Goal: Find specific page/section: Find specific page/section

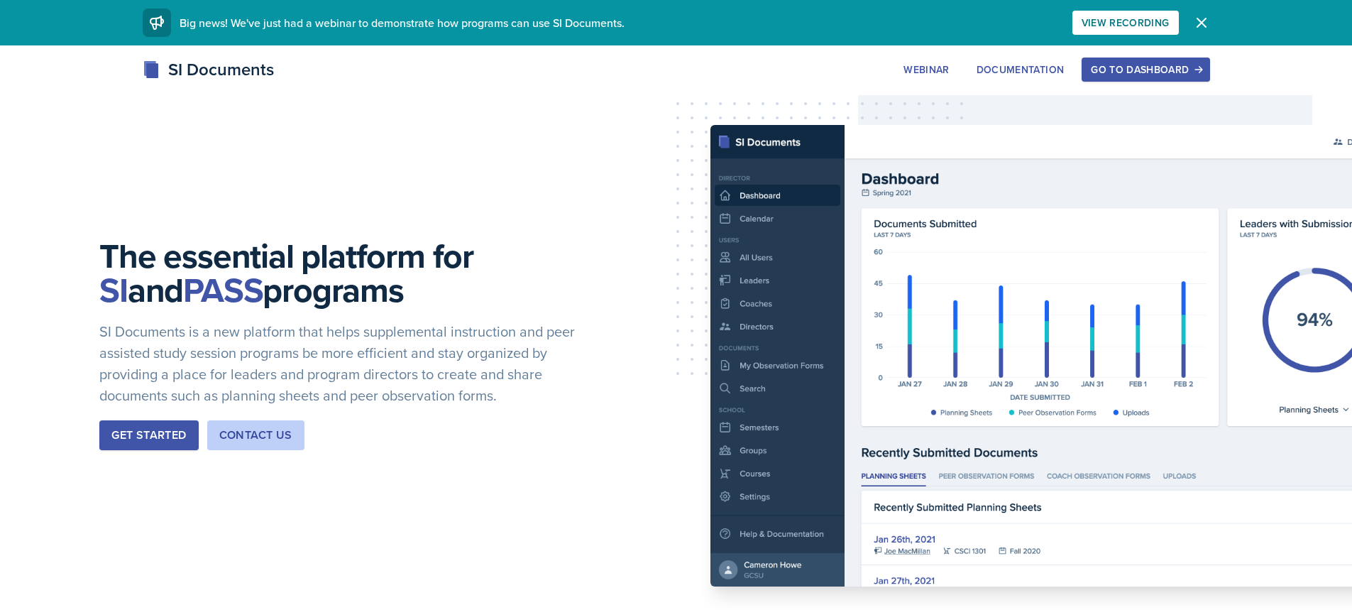
click at [1114, 55] on div "The essential platform for SI and PASS programs SI Documents is a new platform …" at bounding box center [676, 355] width 1352 height 620
click at [1113, 64] on div "Go to Dashboard" at bounding box center [1145, 69] width 109 height 11
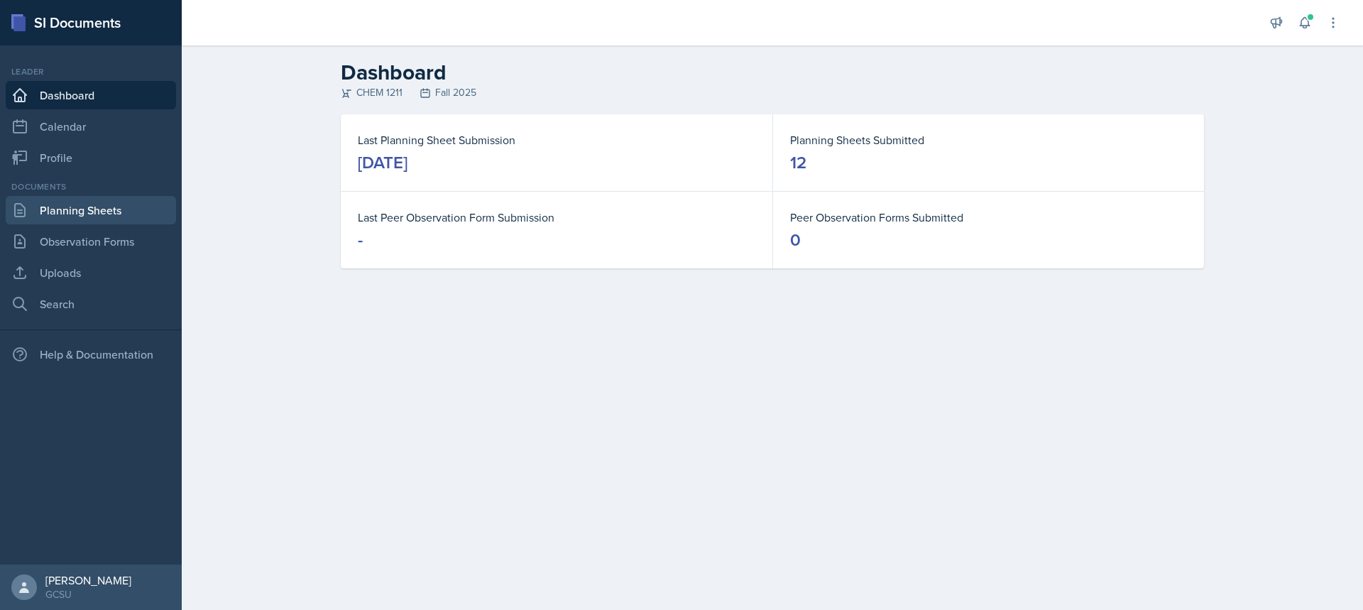
click at [38, 222] on link "Planning Sheets" at bounding box center [91, 210] width 170 height 28
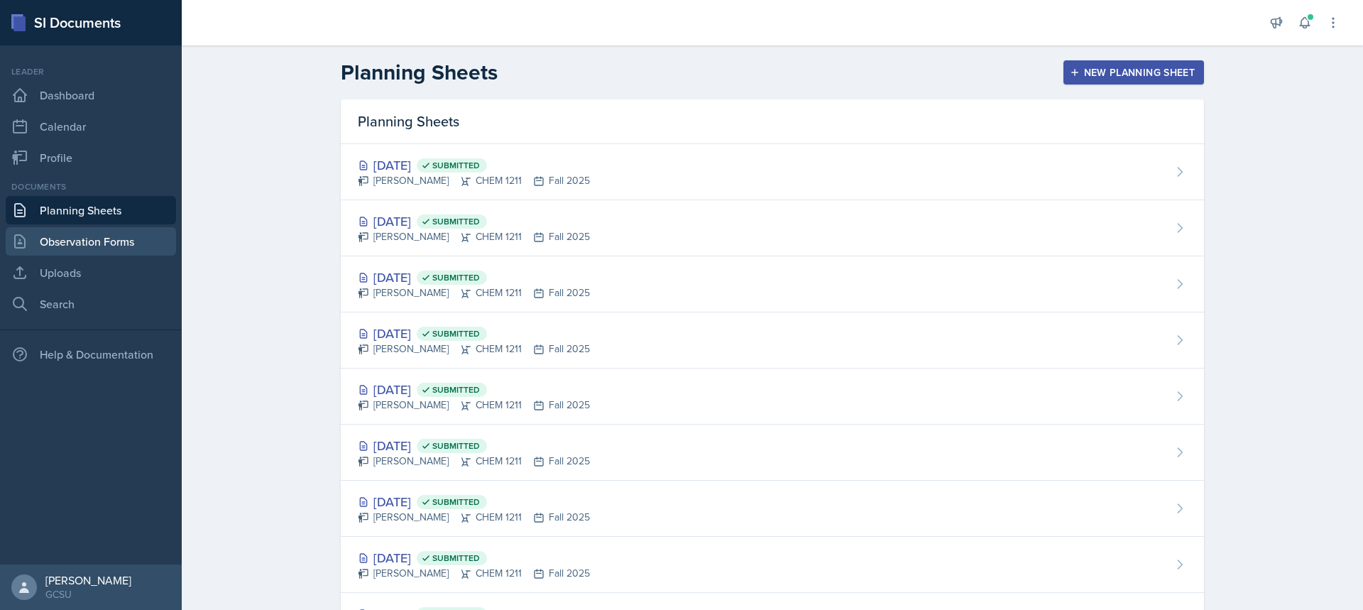
click at [48, 236] on link "Observation Forms" at bounding box center [91, 241] width 170 height 28
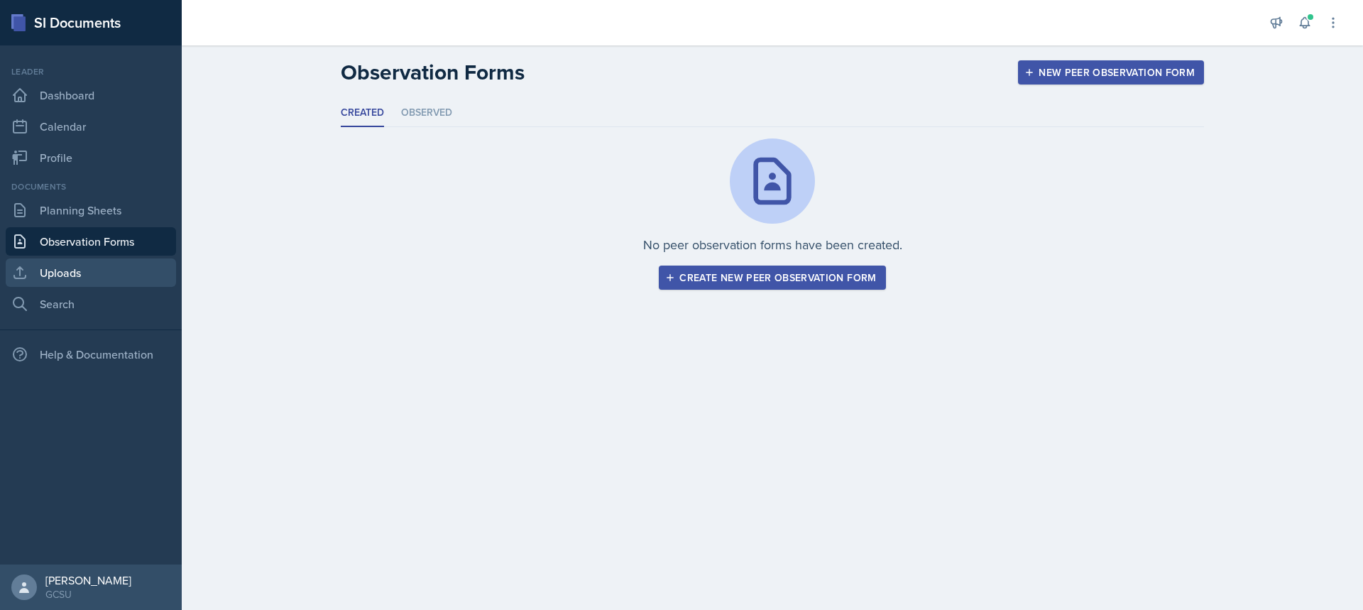
click at [118, 262] on link "Uploads" at bounding box center [91, 272] width 170 height 28
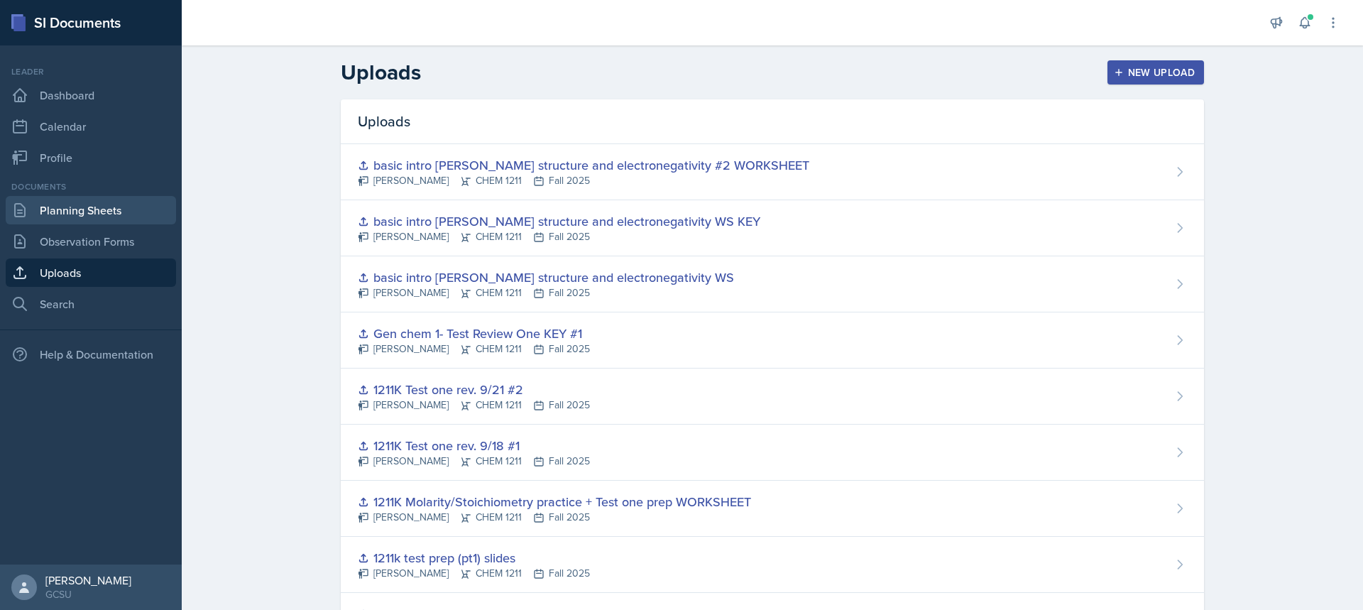
click at [114, 214] on link "Planning Sheets" at bounding box center [91, 210] width 170 height 28
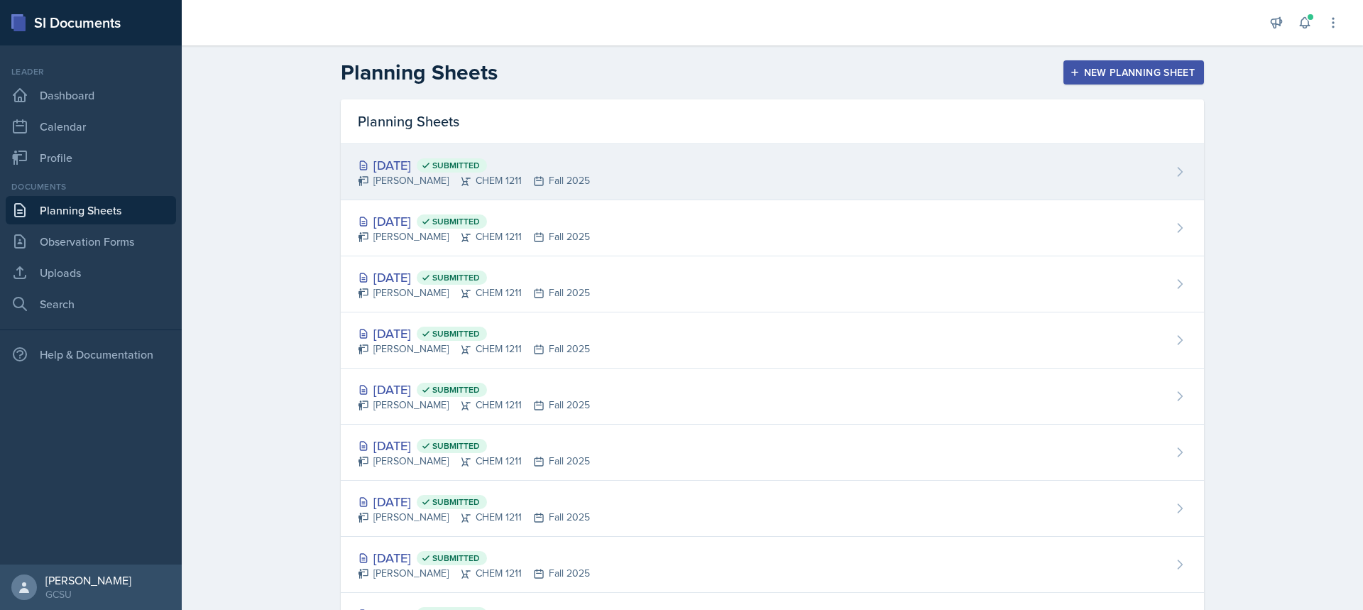
click at [569, 160] on div "[DATE] Submitted [PERSON_NAME] CHEM 1211 Fall 2025" at bounding box center [772, 172] width 863 height 56
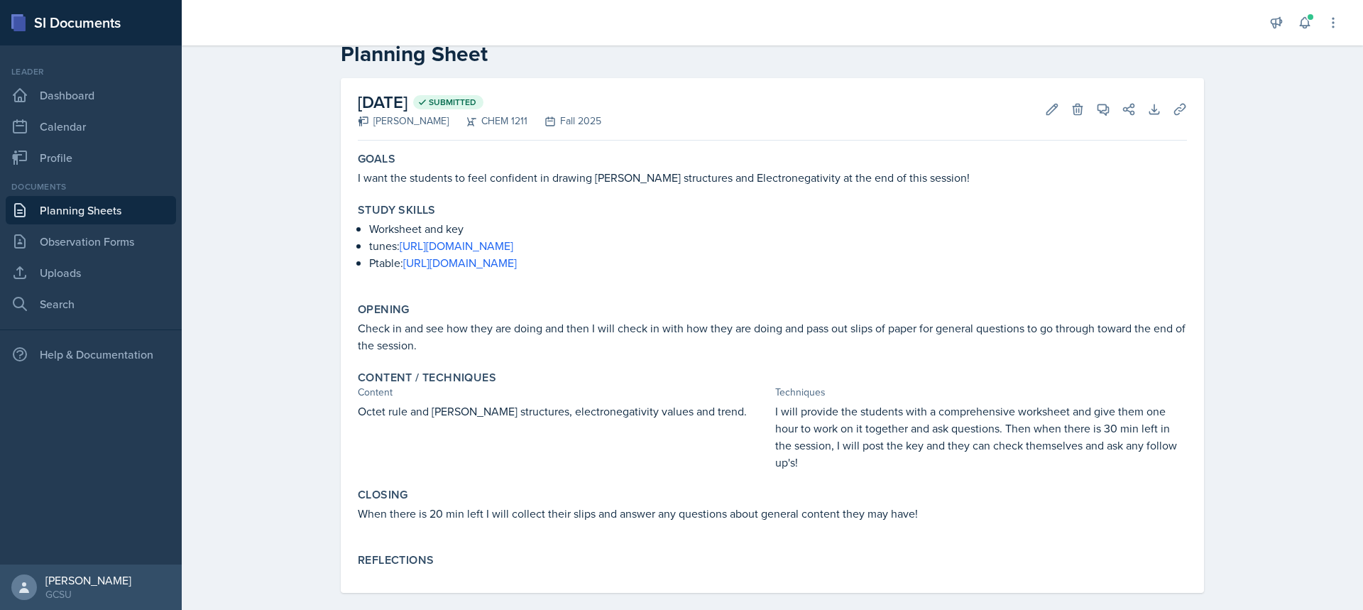
scroll to position [50, 0]
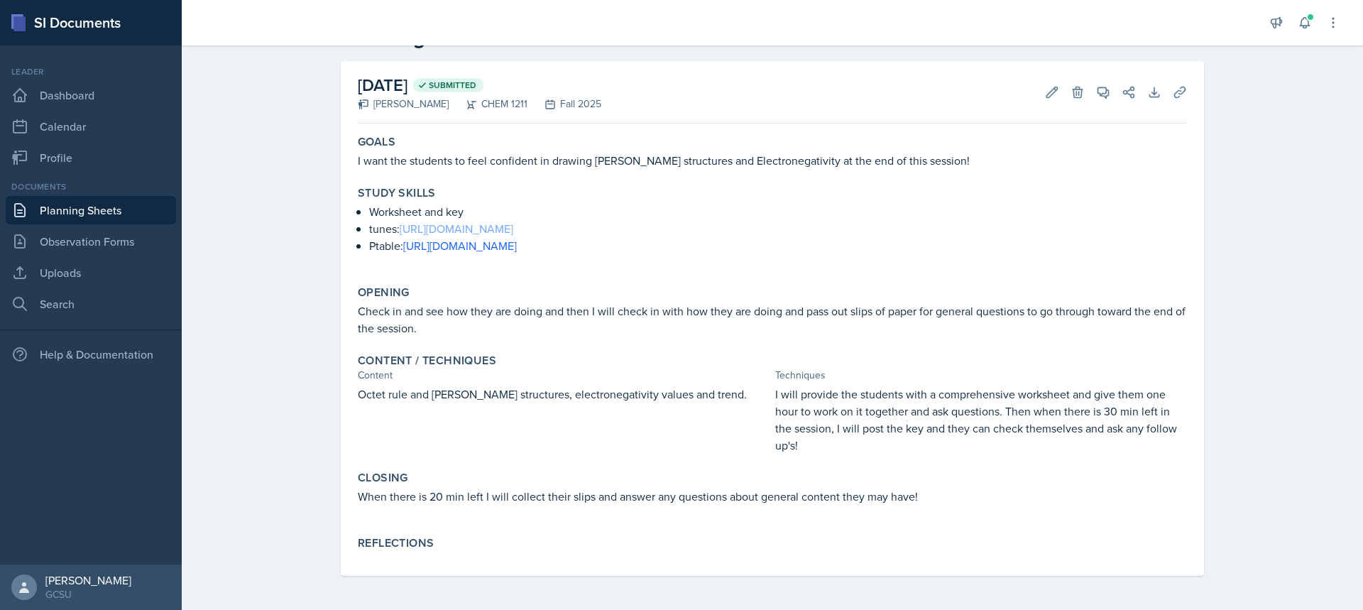
click at [458, 225] on link "[URL][DOMAIN_NAME]" at bounding box center [457, 229] width 114 height 16
click at [457, 246] on link "[URL][DOMAIN_NAME]" at bounding box center [460, 246] width 114 height 16
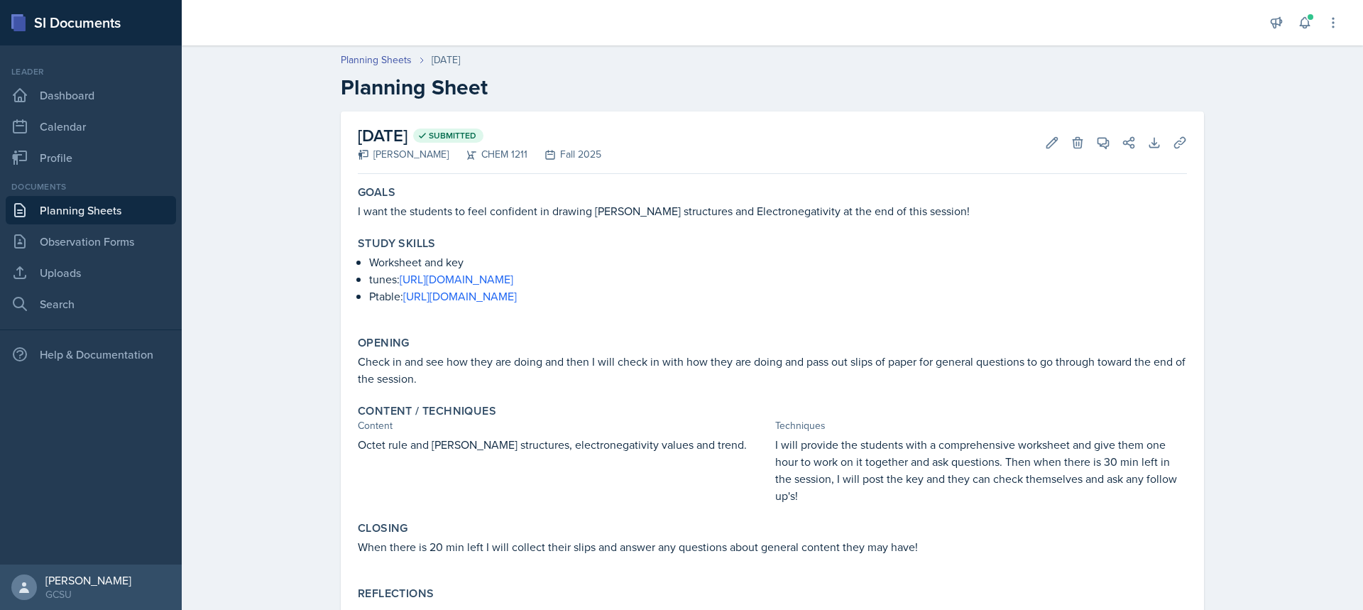
drag, startPoint x: 87, startPoint y: 226, endPoint x: 83, endPoint y: 216, distance: 10.2
click at [87, 226] on div "Documents Planning Sheets Observation Forms Uploads Search" at bounding box center [91, 249] width 170 height 138
